Goal: Communication & Community: Answer question/provide support

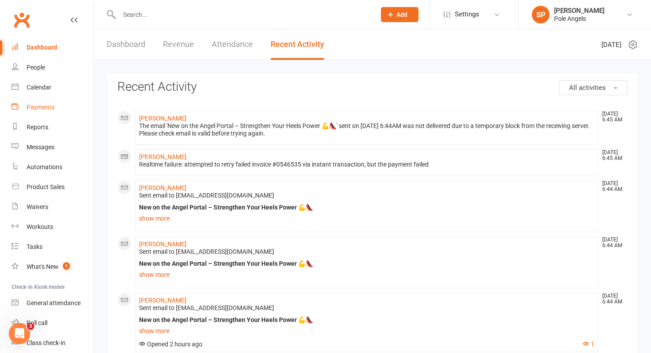
click at [38, 109] on div "Payments" at bounding box center [41, 107] width 28 height 7
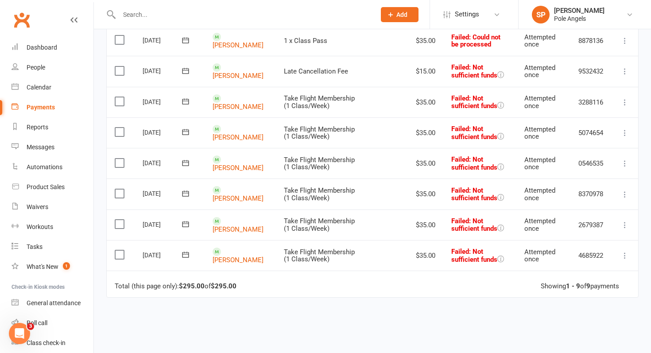
scroll to position [187, 0]
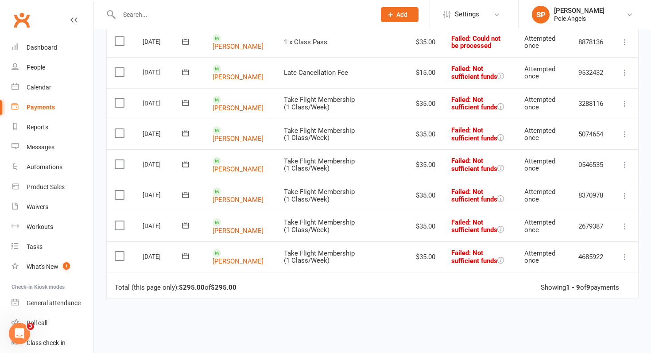
click at [623, 105] on icon at bounding box center [624, 103] width 9 height 9
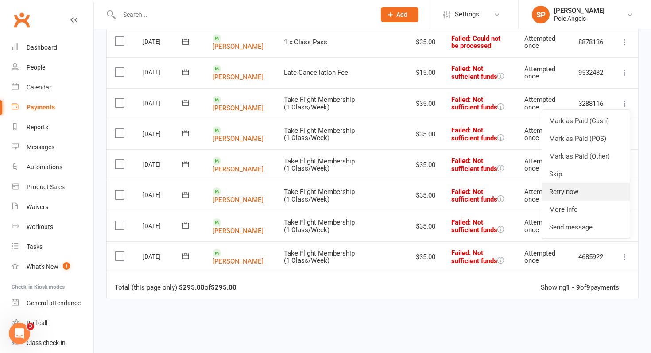
click at [557, 193] on link "Retry now" at bounding box center [586, 192] width 88 height 18
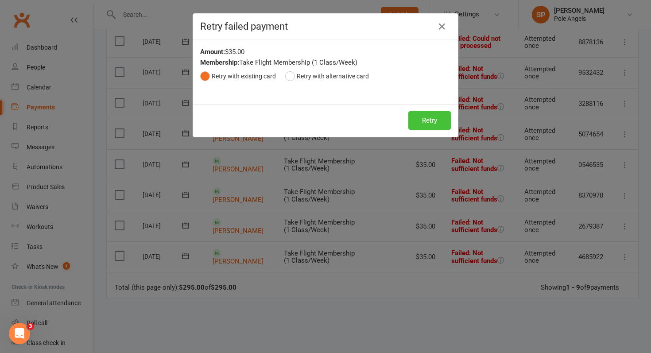
click at [434, 117] on button "Retry" at bounding box center [429, 120] width 42 height 19
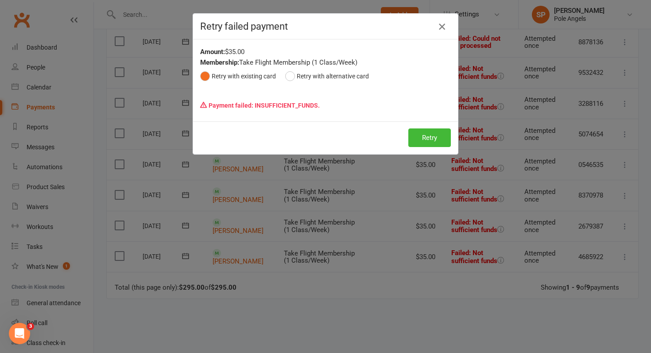
click at [441, 26] on icon "button" at bounding box center [441, 26] width 11 height 11
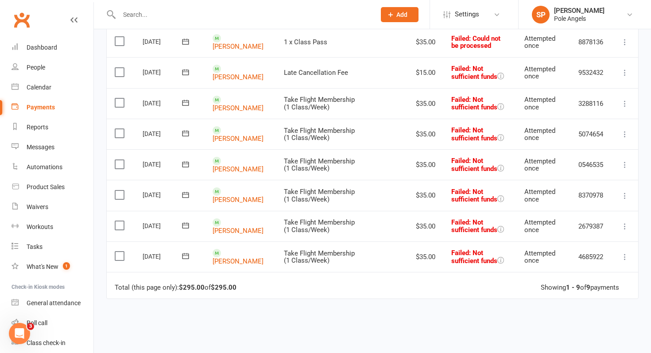
click at [232, 104] on contact-link "[PERSON_NAME]" at bounding box center [237, 103] width 51 height 16
click at [229, 104] on contact-link "[PERSON_NAME]" at bounding box center [237, 103] width 51 height 16
click at [232, 104] on link "[PERSON_NAME]" at bounding box center [237, 108] width 51 height 8
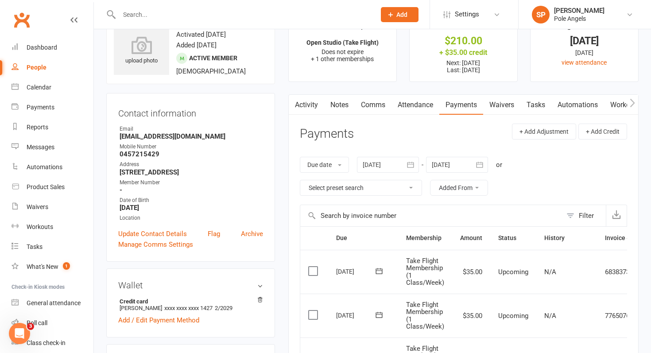
scroll to position [29, 0]
click at [372, 104] on link "Comms" at bounding box center [373, 106] width 37 height 20
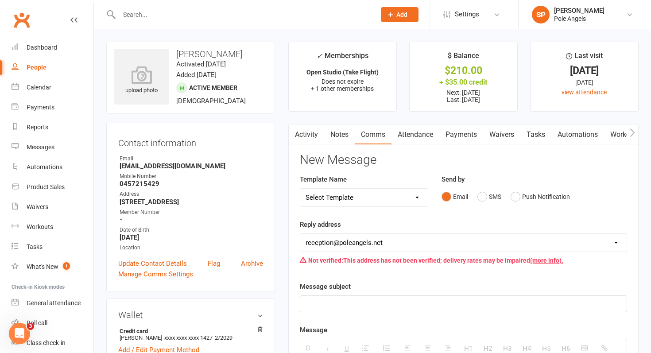
click at [310, 131] on link "Activity" at bounding box center [306, 134] width 35 height 20
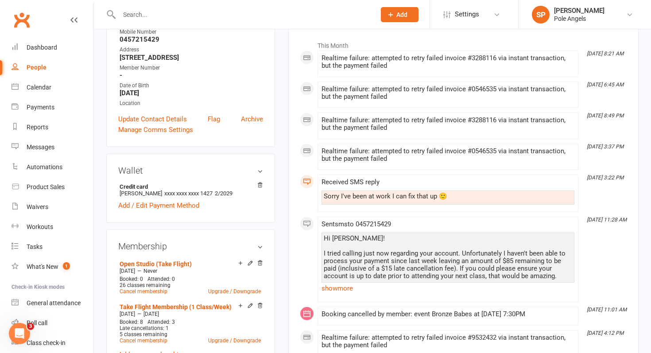
scroll to position [145, 0]
click at [462, 197] on div "Sorry I've been at work I can fix that up 🙂" at bounding box center [448, 196] width 248 height 8
click at [35, 144] on div "Messages" at bounding box center [41, 146] width 28 height 7
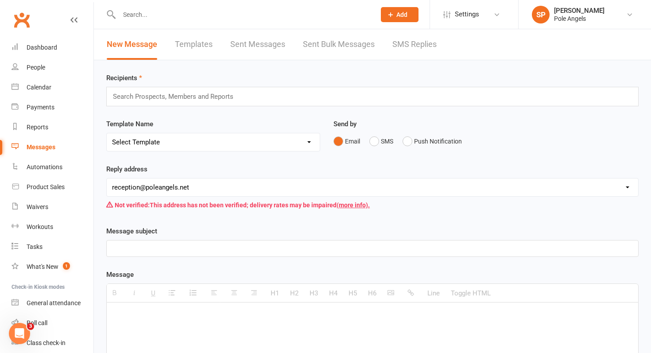
click at [267, 43] on link "Sent Messages" at bounding box center [257, 44] width 55 height 31
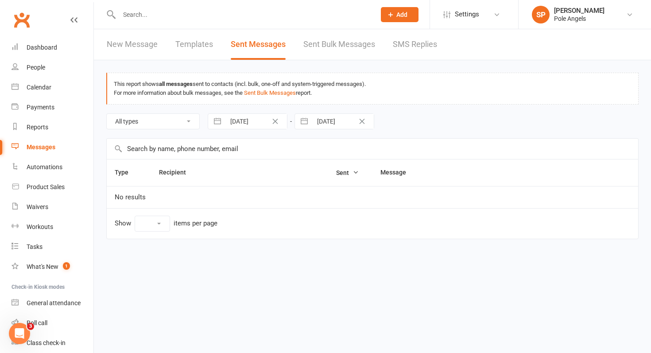
select select "10"
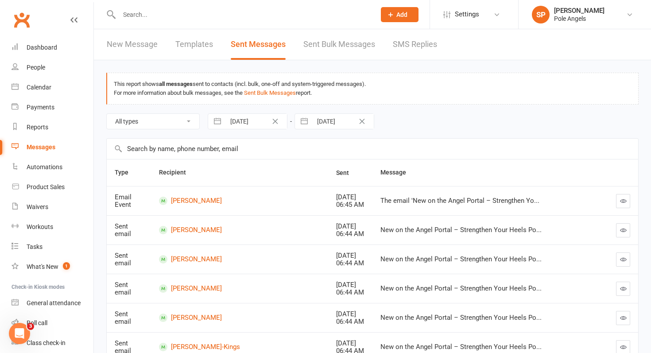
click at [429, 42] on link "SMS Replies" at bounding box center [415, 44] width 44 height 31
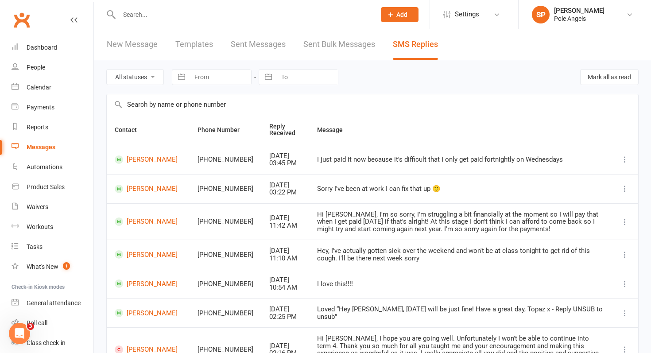
click at [625, 188] on icon at bounding box center [624, 188] width 9 height 9
click at [430, 197] on td "Sorry I've been at work I can fix that up 🙂" at bounding box center [460, 188] width 302 height 29
click at [323, 188] on div "Sorry I've been at work I can fix that up 🙂" at bounding box center [460, 189] width 286 height 8
click at [131, 193] on link "[PERSON_NAME]" at bounding box center [148, 189] width 67 height 8
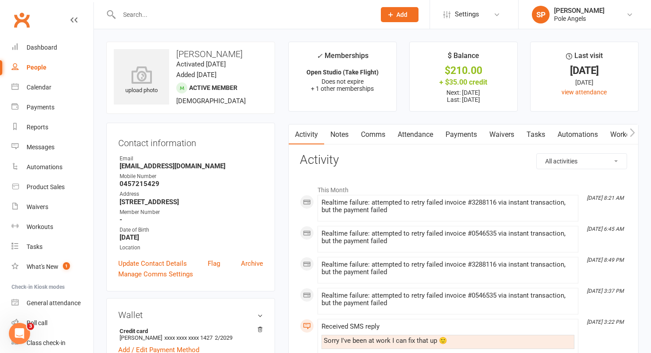
click at [378, 132] on link "Comms" at bounding box center [373, 134] width 37 height 20
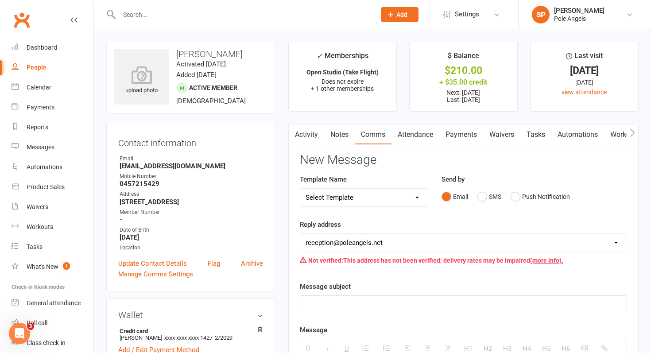
click at [356, 241] on select "hello@clubworx.com topaz@poleangels.com.au reception@poleangels.net cloe@polean…" at bounding box center [463, 243] width 326 height 18
click at [300, 234] on select "hello@clubworx.com topaz@poleangels.com.au reception@poleangels.net cloe@polean…" at bounding box center [463, 243] width 326 height 18
click at [487, 196] on button "SMS" at bounding box center [489, 196] width 24 height 17
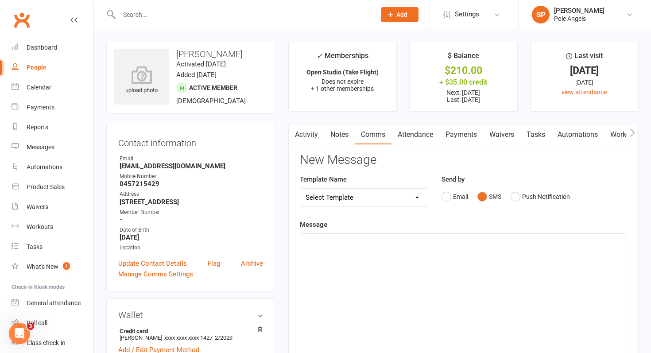
click at [382, 251] on div at bounding box center [463, 300] width 326 height 133
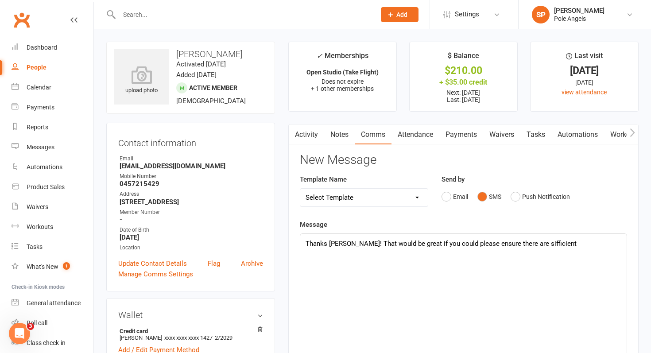
click at [520, 245] on p "Thanks Kaela! That would be great if you could please ensure there are sifficie…" at bounding box center [463, 243] width 316 height 11
click at [555, 243] on p "Thanks Kaela! That would be great if you could please ensure there are sufficie…" at bounding box center [463, 243] width 316 height 11
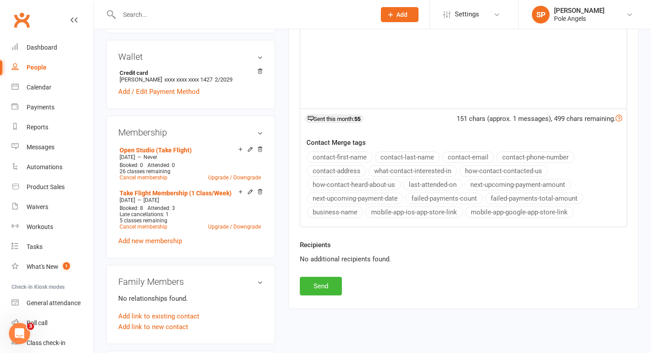
scroll to position [260, 0]
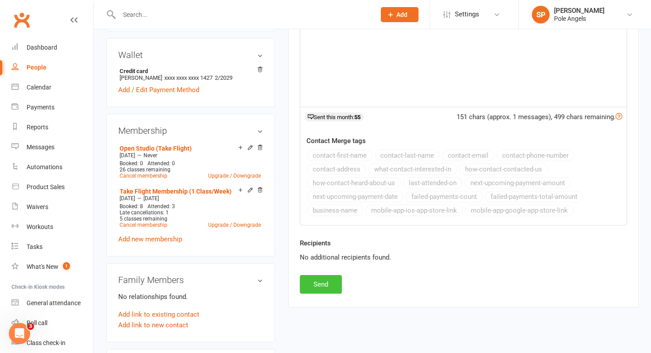
click at [332, 289] on button "Send" at bounding box center [321, 284] width 42 height 19
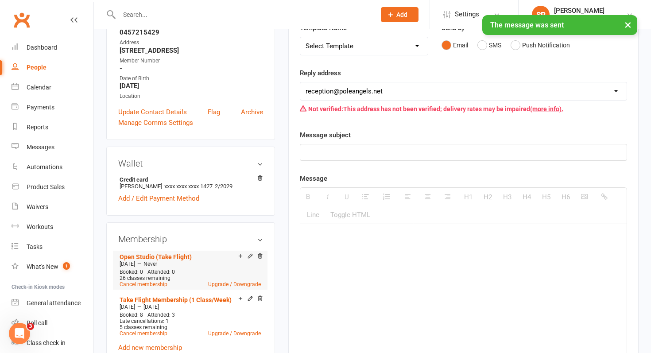
scroll to position [150, 0]
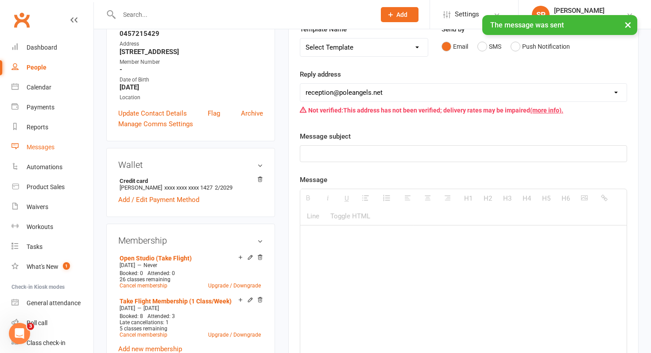
click at [42, 145] on div "Messages" at bounding box center [41, 146] width 28 height 7
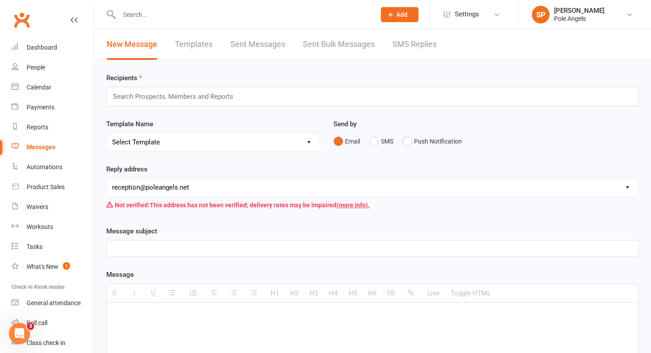
click at [395, 46] on link "SMS Replies" at bounding box center [414, 44] width 44 height 31
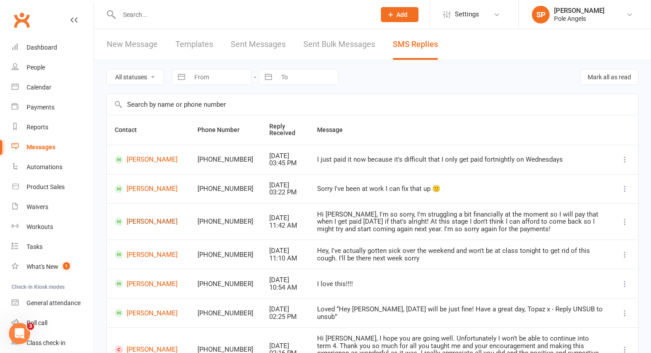
click at [141, 225] on link "[PERSON_NAME]" at bounding box center [148, 221] width 67 height 8
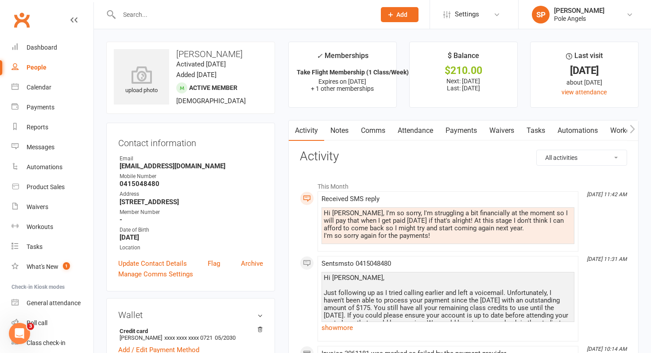
click at [378, 131] on link "Comms" at bounding box center [373, 130] width 37 height 20
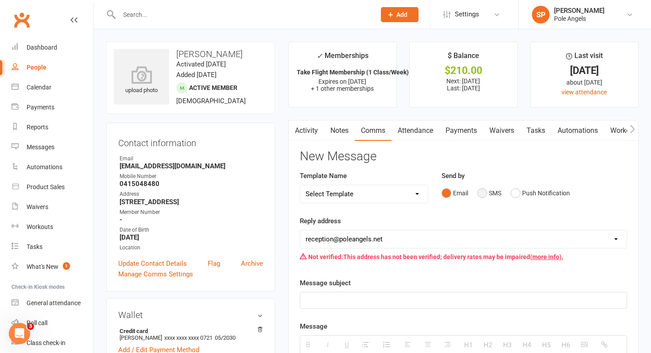
click at [485, 194] on button "SMS" at bounding box center [489, 193] width 24 height 17
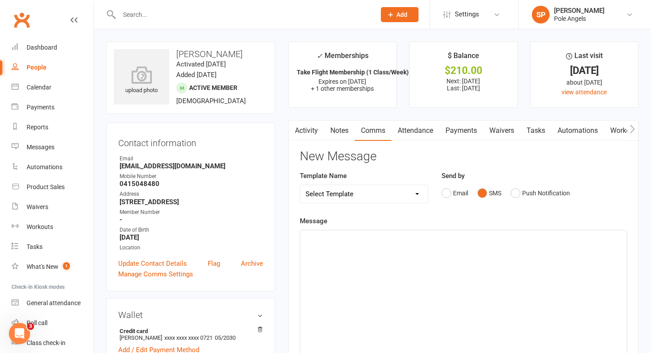
click at [307, 251] on div at bounding box center [463, 296] width 326 height 133
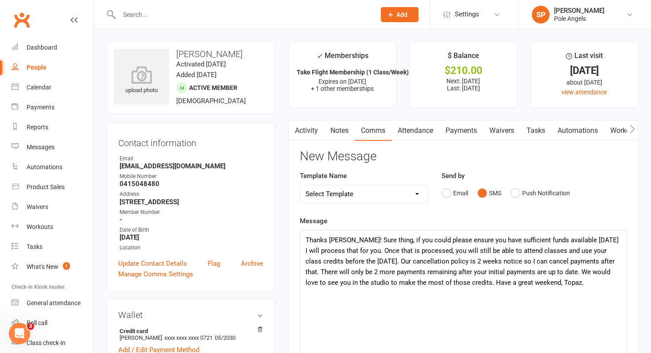
click at [316, 271] on p "Thanks Jessi! Sure thing, if you could please ensure you have sufficient funds …" at bounding box center [463, 261] width 316 height 53
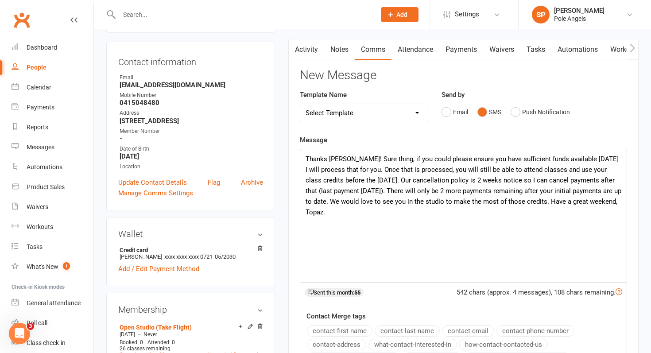
scroll to position [196, 0]
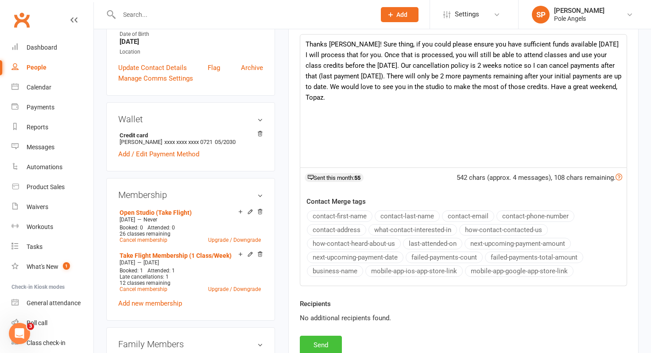
click at [337, 344] on button "Send" at bounding box center [321, 345] width 42 height 19
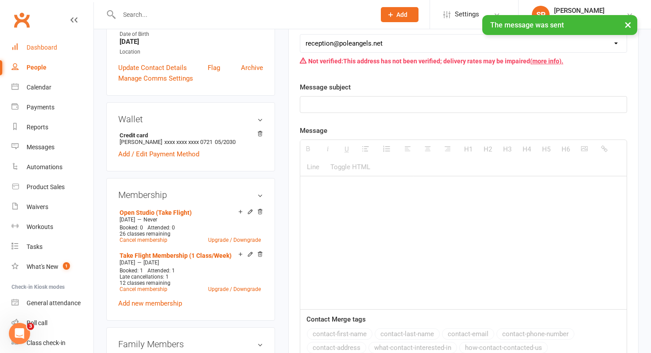
click at [48, 45] on div "Dashboard" at bounding box center [42, 47] width 31 height 7
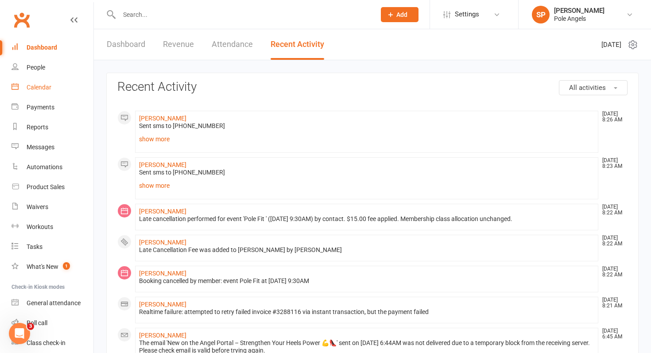
click at [35, 86] on div "Calendar" at bounding box center [39, 87] width 25 height 7
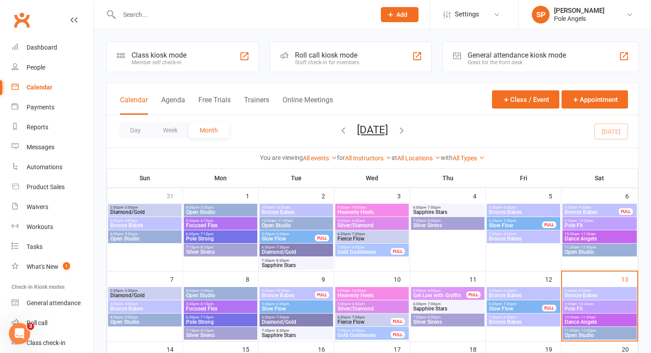
click at [600, 304] on span "9:30am - 10:30am" at bounding box center [599, 304] width 71 height 4
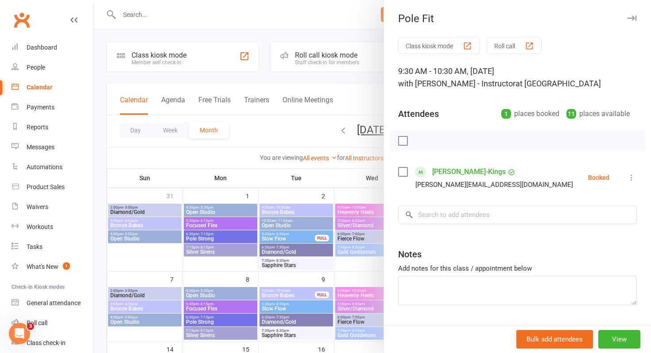
click at [344, 15] on div at bounding box center [372, 176] width 557 height 353
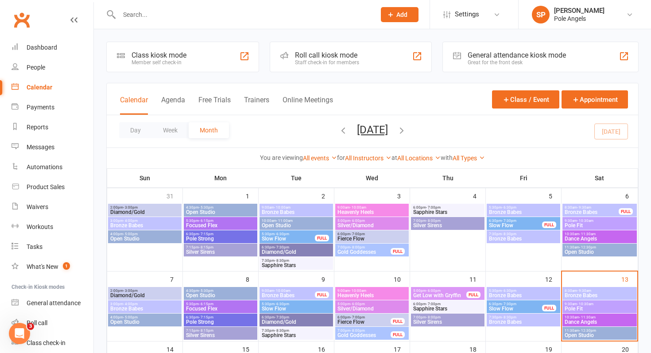
click at [581, 318] on span "- 11:30am" at bounding box center [587, 317] width 16 height 4
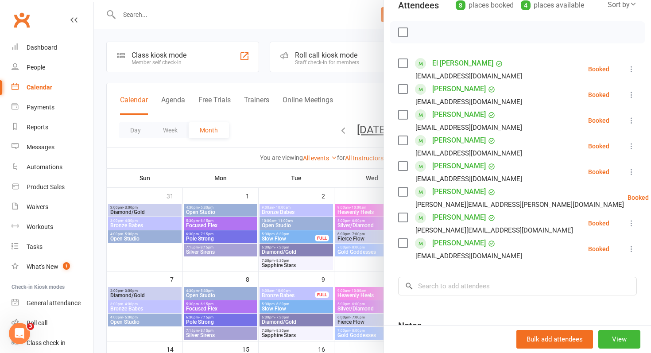
scroll to position [109, 0]
click at [362, 93] on div at bounding box center [372, 176] width 557 height 353
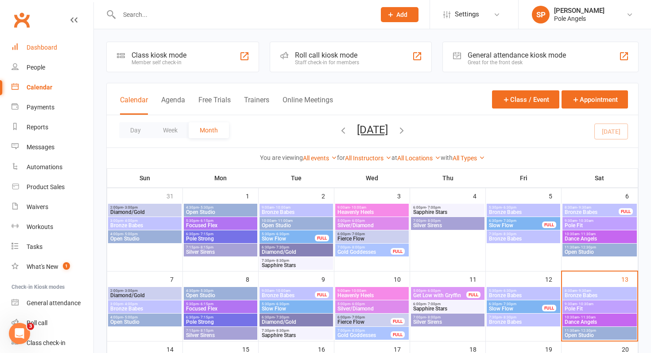
click at [48, 48] on div "Dashboard" at bounding box center [42, 47] width 31 height 7
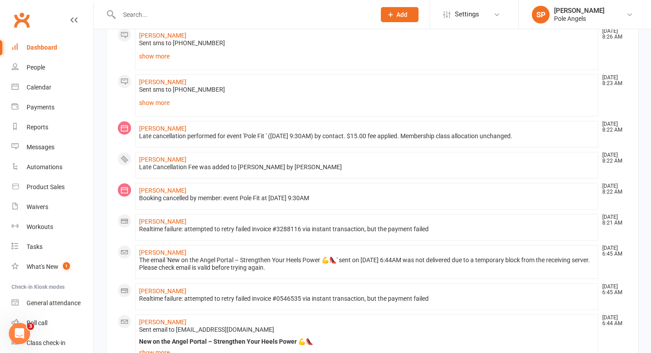
scroll to position [115, 0]
click at [39, 86] on div "Calendar" at bounding box center [39, 87] width 25 height 7
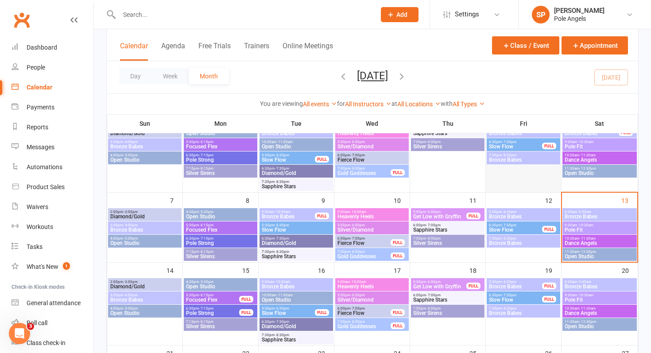
scroll to position [80, 0]
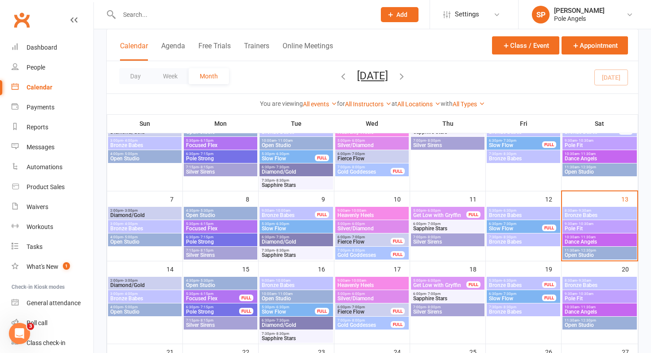
click at [617, 242] on span "Dance Angels" at bounding box center [599, 241] width 71 height 5
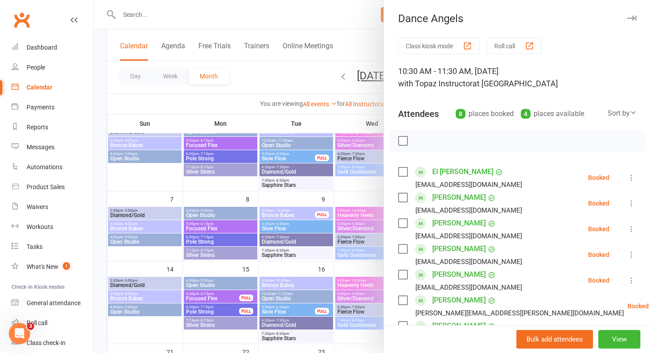
click at [363, 22] on div at bounding box center [372, 176] width 557 height 353
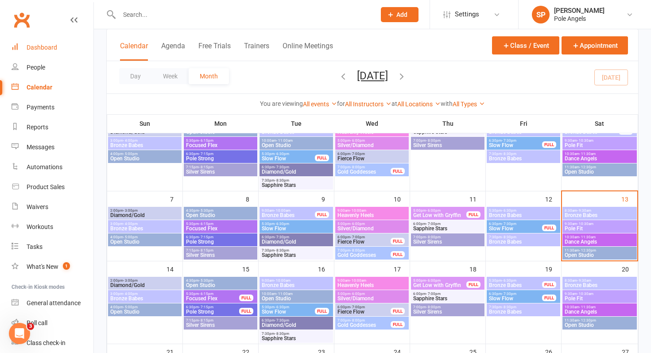
click at [42, 46] on div "Dashboard" at bounding box center [42, 47] width 31 height 7
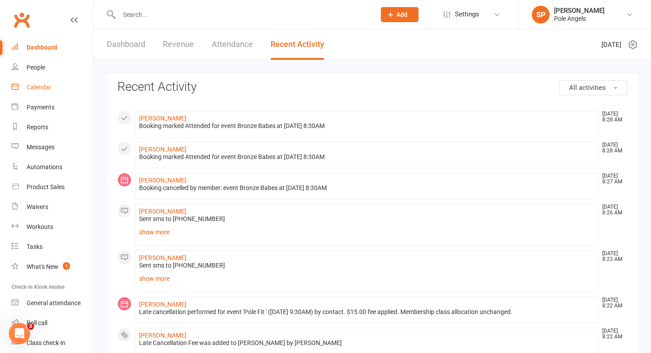
click at [32, 87] on div "Calendar" at bounding box center [39, 87] width 25 height 7
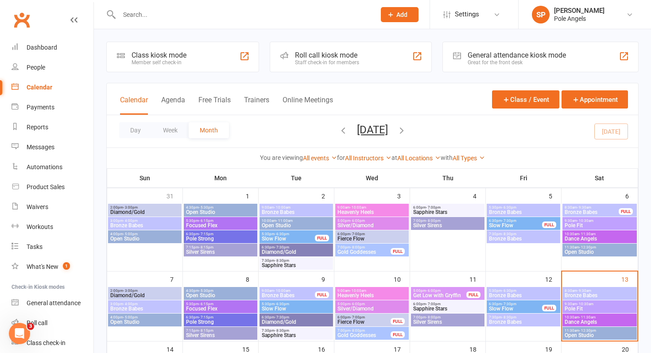
click at [617, 293] on span "Bronze Babes" at bounding box center [599, 295] width 71 height 5
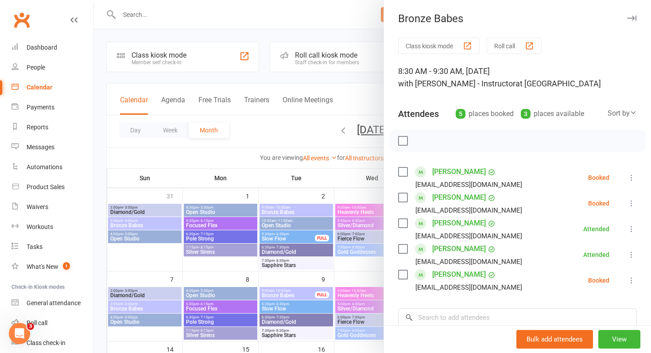
click at [45, 89] on div "Calendar" at bounding box center [40, 87] width 26 height 7
click at [176, 29] on div at bounding box center [372, 176] width 557 height 353
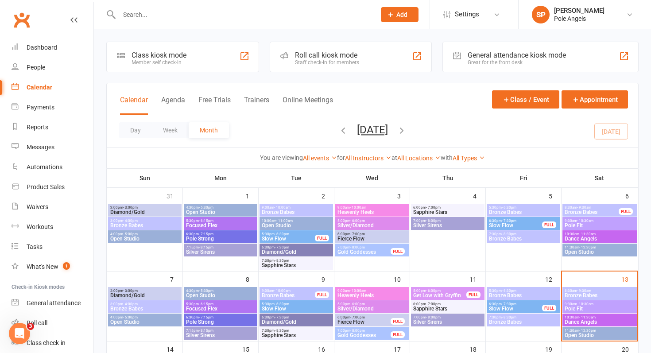
click at [50, 81] on link "Calendar" at bounding box center [53, 87] width 82 height 20
click at [511, 293] on span "Bronze Babes" at bounding box center [523, 295] width 70 height 5
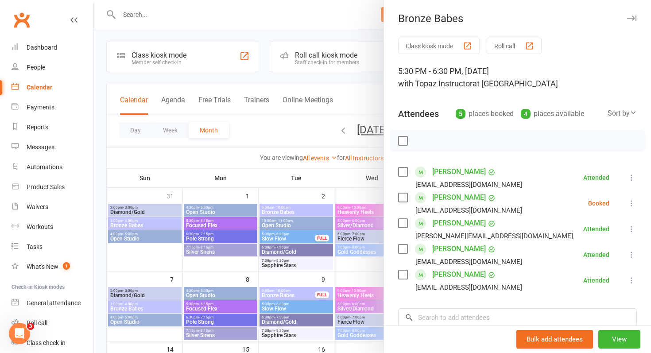
click at [632, 200] on icon at bounding box center [631, 203] width 9 height 9
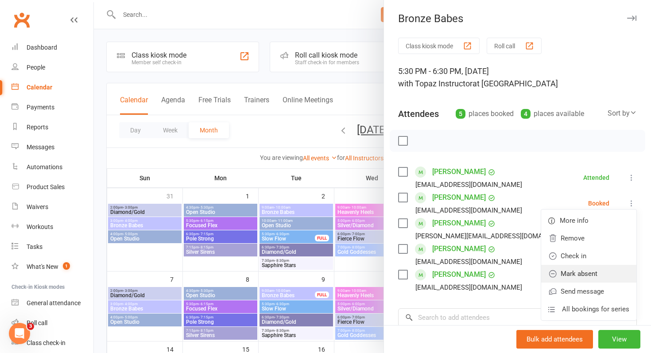
click at [573, 273] on link "Mark absent" at bounding box center [588, 274] width 95 height 18
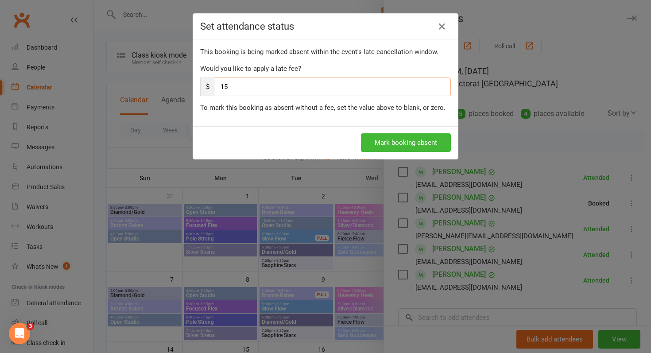
click at [320, 91] on input "15" at bounding box center [333, 86] width 236 height 19
type input "1"
type input "30"
click at [382, 143] on button "Mark booking absent" at bounding box center [406, 142] width 90 height 19
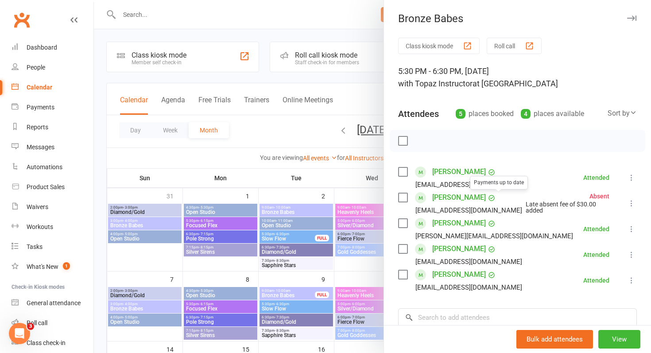
click at [479, 196] on link "[PERSON_NAME]" at bounding box center [459, 197] width 54 height 14
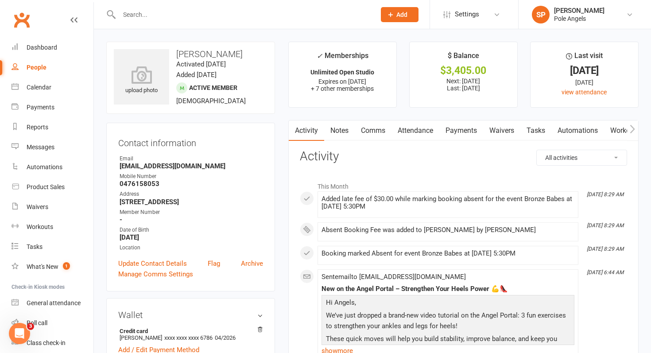
click at [461, 129] on link "Payments" at bounding box center [461, 130] width 44 height 20
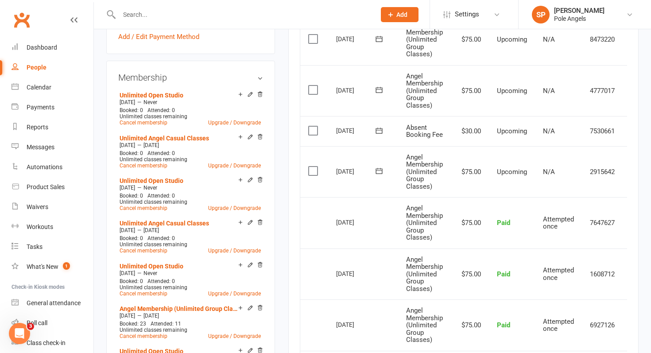
scroll to position [0, 24]
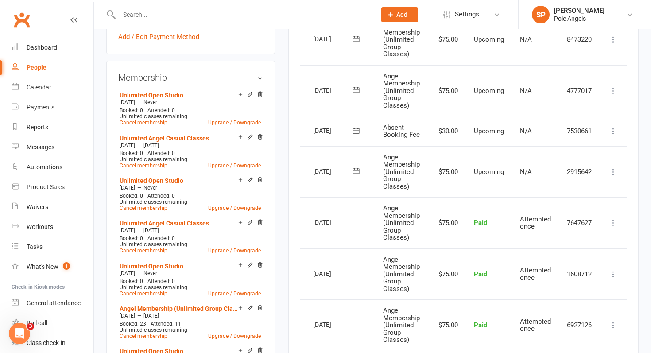
click at [612, 130] on icon at bounding box center [613, 131] width 9 height 9
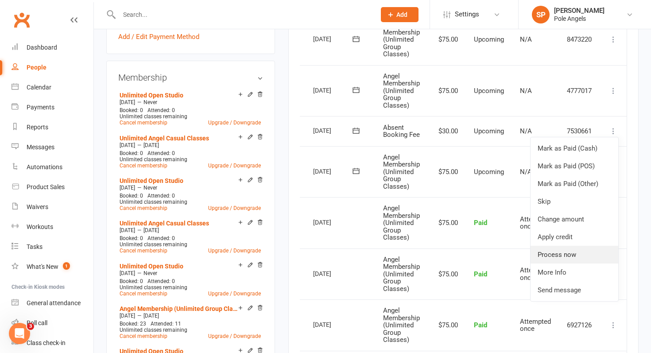
click at [550, 254] on link "Process now" at bounding box center [574, 255] width 88 height 18
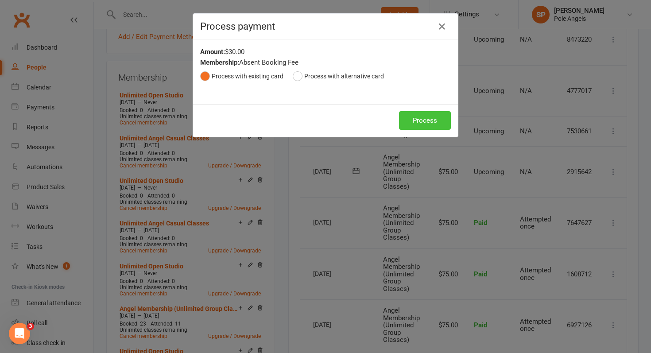
click at [412, 119] on button "Process" at bounding box center [425, 120] width 52 height 19
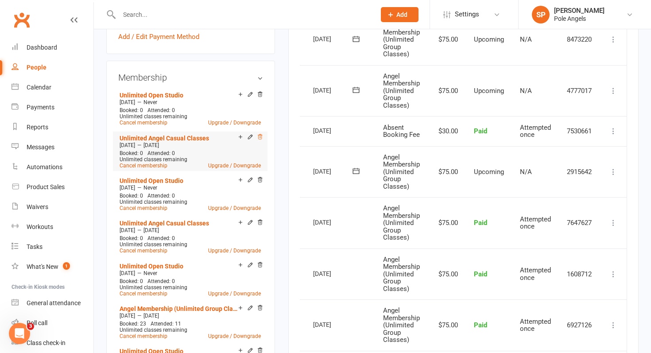
click at [260, 135] on icon at bounding box center [260, 137] width 4 height 5
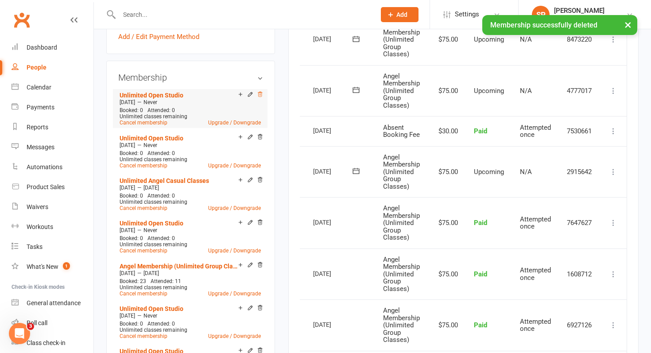
click at [260, 94] on icon at bounding box center [260, 94] width 4 height 5
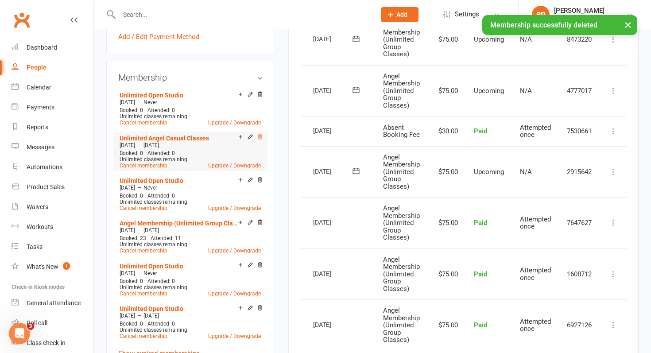
click at [259, 136] on icon at bounding box center [260, 137] width 6 height 6
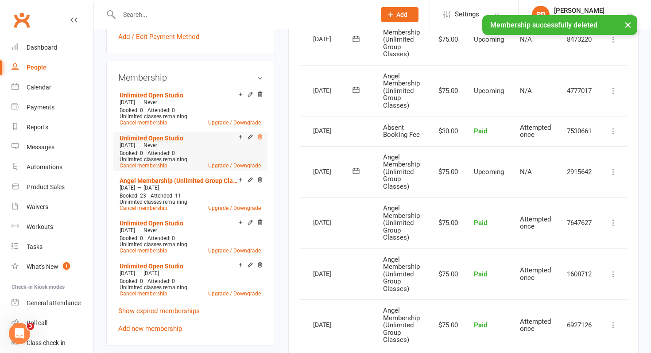
click at [260, 136] on icon at bounding box center [260, 137] width 4 height 5
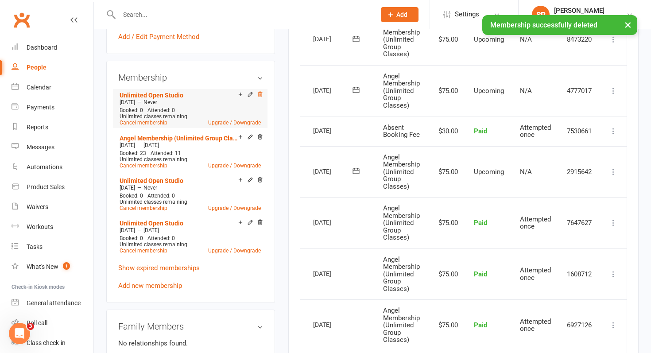
click at [260, 92] on icon at bounding box center [260, 94] width 6 height 6
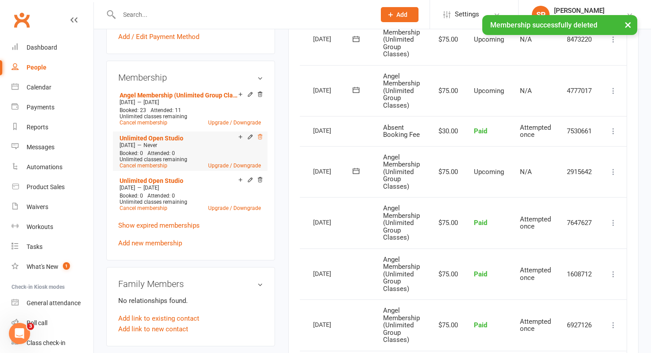
click at [261, 135] on icon at bounding box center [260, 137] width 4 height 5
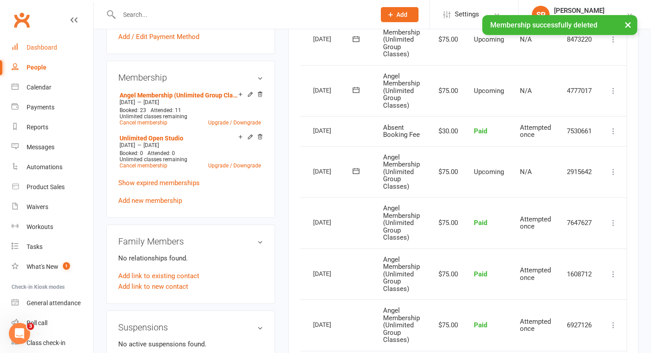
click at [50, 48] on div "Dashboard" at bounding box center [42, 47] width 31 height 7
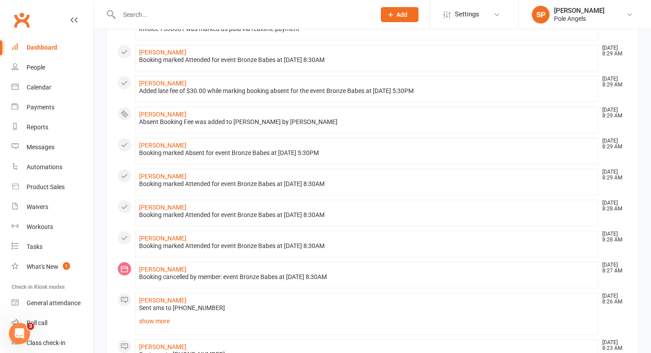
scroll to position [284, 0]
